Goal: Navigation & Orientation: Understand site structure

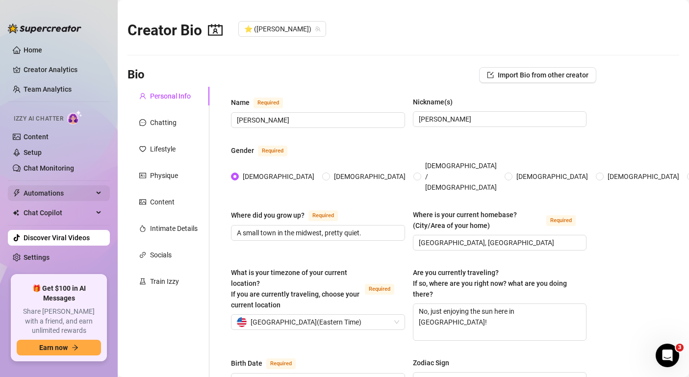
type input "[DATE]"
click at [165, 230] on div "Intimate Details" at bounding box center [174, 228] width 48 height 11
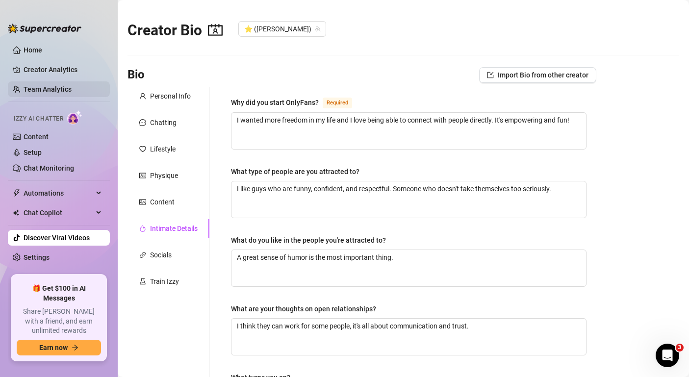
click at [47, 85] on link "Team Analytics" at bounding box center [48, 89] width 48 height 8
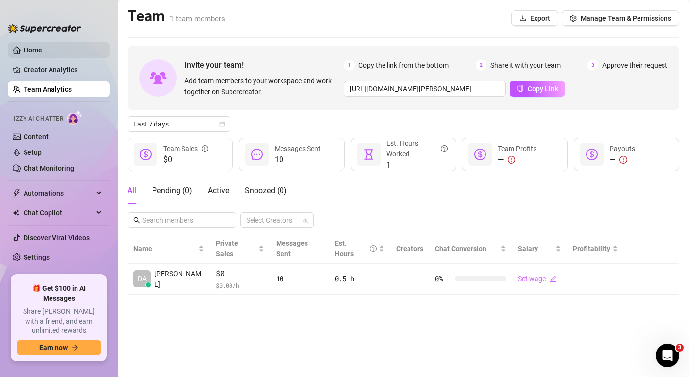
click at [42, 53] on link "Home" at bounding box center [33, 50] width 19 height 8
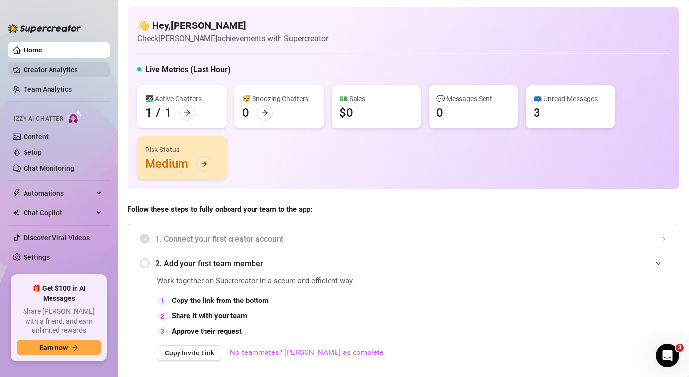
click at [36, 69] on link "Creator Analytics" at bounding box center [63, 70] width 78 height 16
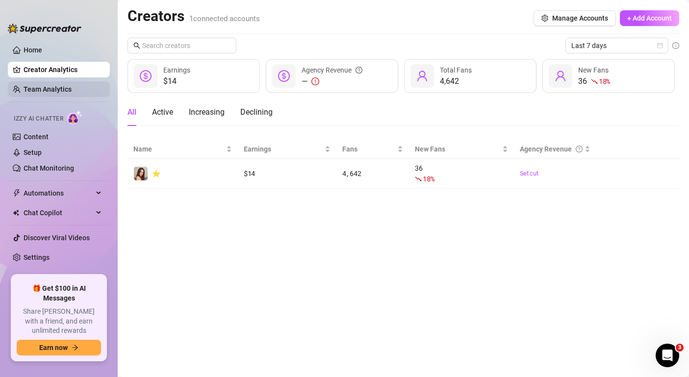
click at [38, 85] on link "Team Analytics" at bounding box center [48, 89] width 48 height 8
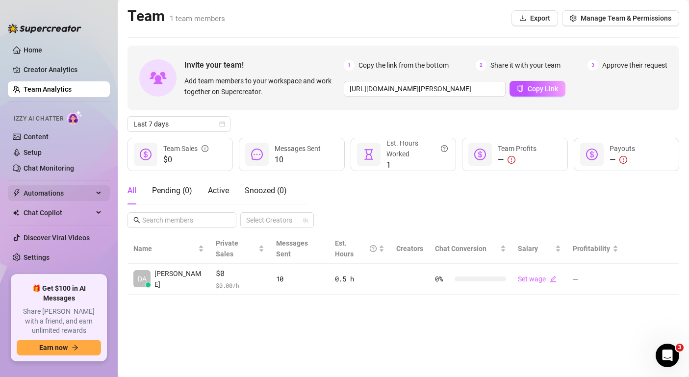
click at [69, 189] on span "Automations" at bounding box center [59, 193] width 70 height 16
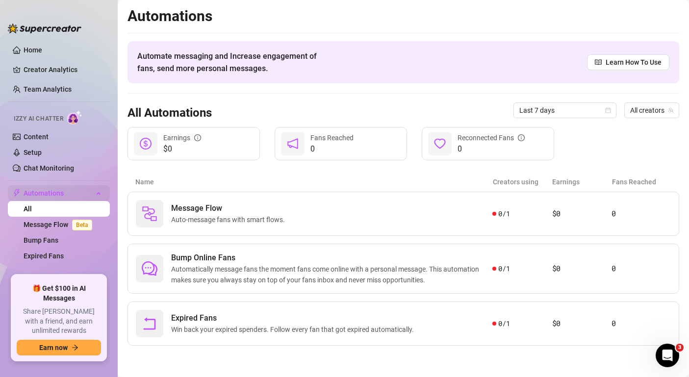
click at [69, 189] on span "Automations" at bounding box center [59, 193] width 70 height 16
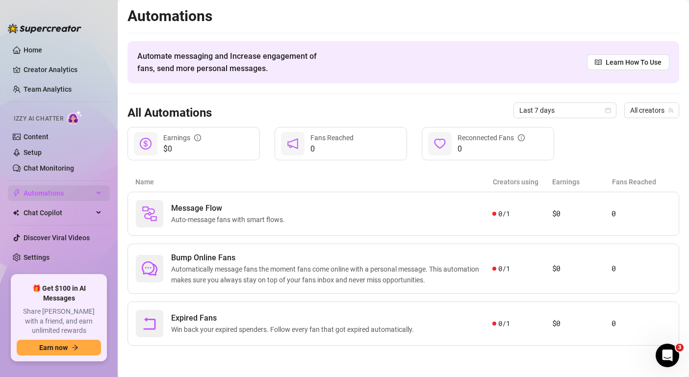
click at [98, 190] on div "Automations" at bounding box center [59, 193] width 102 height 16
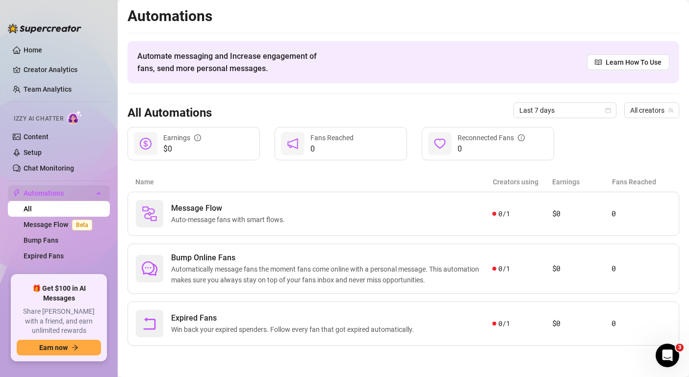
click at [100, 191] on div "Automations" at bounding box center [59, 193] width 102 height 16
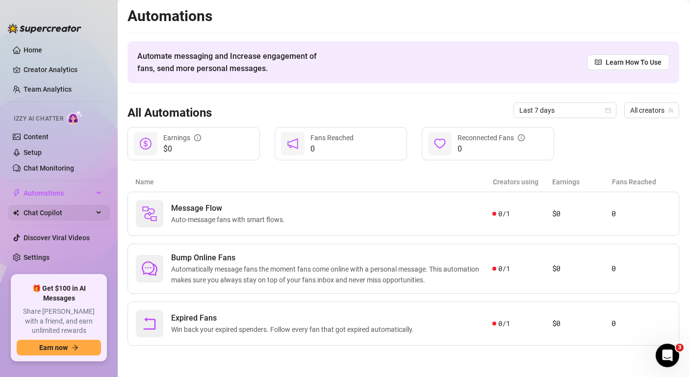
click at [97, 207] on div "Chat Copilot" at bounding box center [59, 213] width 102 height 16
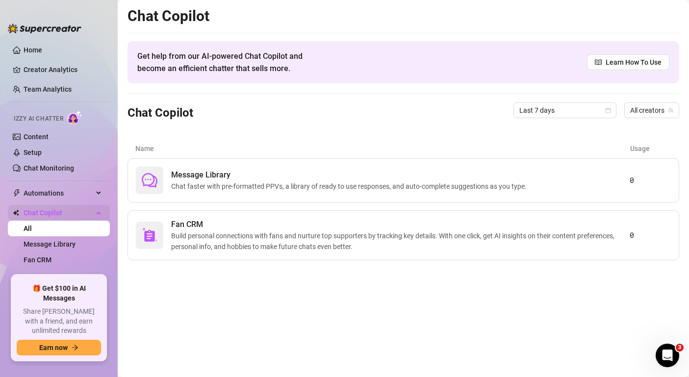
click at [97, 207] on div "Chat Copilot" at bounding box center [59, 213] width 102 height 16
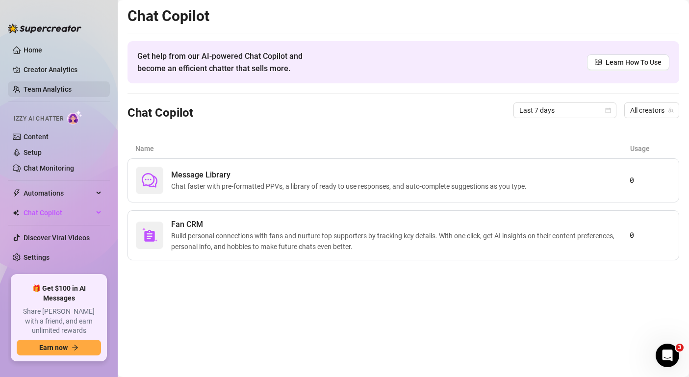
click at [58, 93] on link "Team Analytics" at bounding box center [48, 89] width 48 height 8
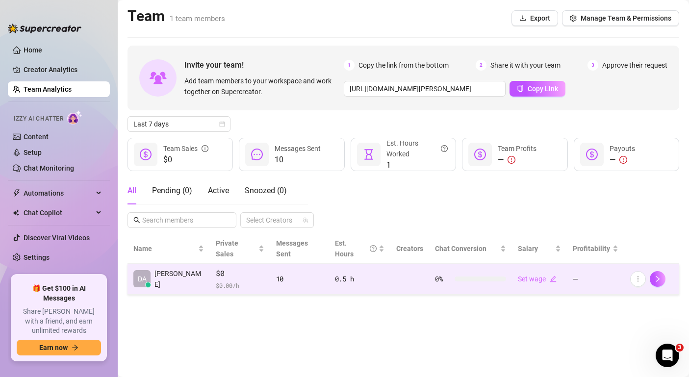
click at [581, 264] on td "—" at bounding box center [595, 279] width 57 height 31
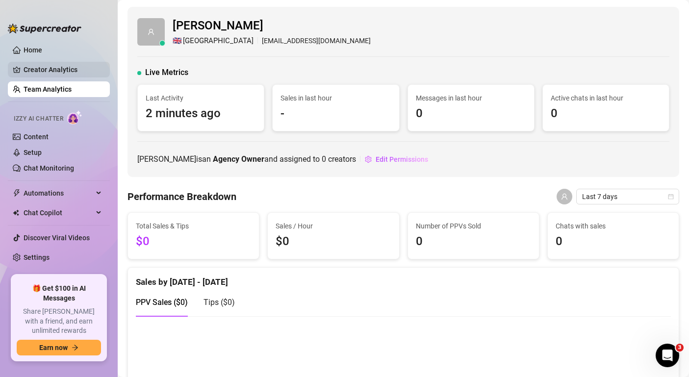
click at [53, 75] on link "Creator Analytics" at bounding box center [63, 70] width 78 height 16
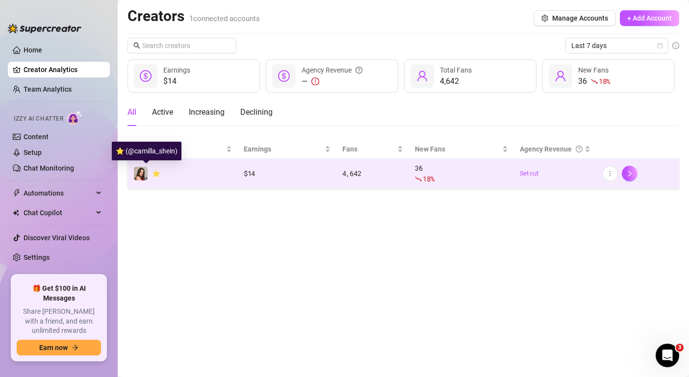
click at [145, 170] on img at bounding box center [141, 174] width 14 height 14
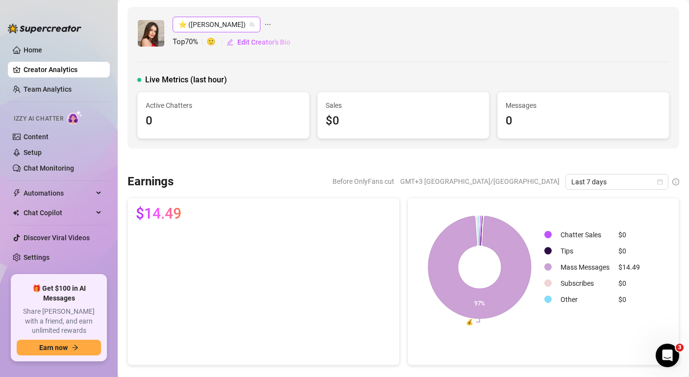
click at [211, 26] on span "⭐️ ([PERSON_NAME])" at bounding box center [216, 24] width 76 height 15
click at [47, 259] on link "Settings" at bounding box center [37, 257] width 26 height 8
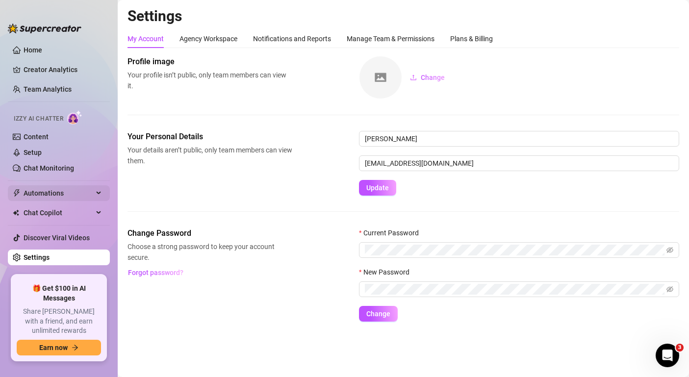
click at [82, 197] on span "Automations" at bounding box center [59, 193] width 70 height 16
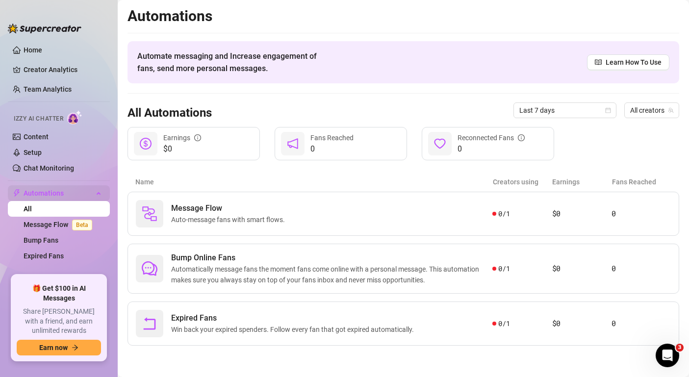
click at [82, 196] on span "Automations" at bounding box center [59, 193] width 70 height 16
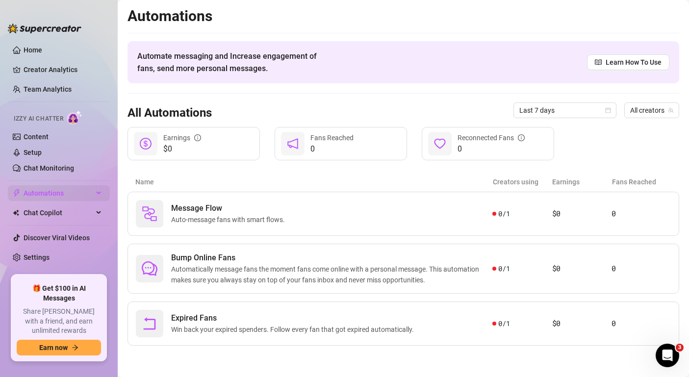
click at [82, 196] on span "Automations" at bounding box center [59, 193] width 70 height 16
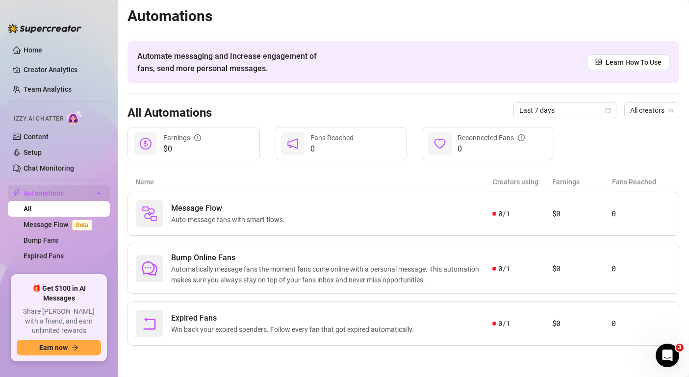
click at [87, 194] on span "Automations" at bounding box center [59, 193] width 70 height 16
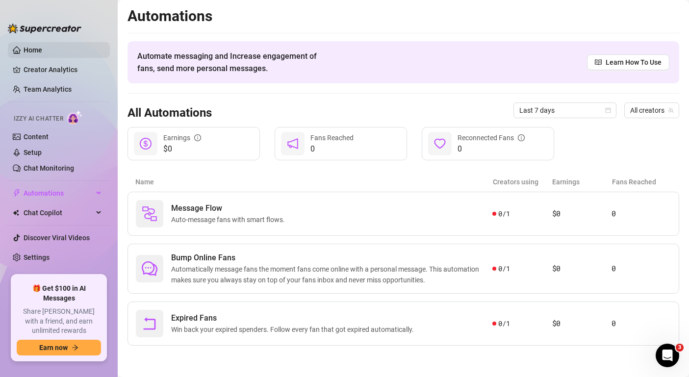
click at [42, 47] on link "Home" at bounding box center [33, 50] width 19 height 8
